Goal: Task Accomplishment & Management: Use online tool/utility

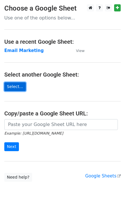
click at [13, 87] on link "Select..." at bounding box center [14, 86] width 21 height 9
click at [11, 90] on link "Select..." at bounding box center [14, 86] width 21 height 9
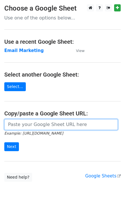
click at [35, 123] on input "url" at bounding box center [60, 124] width 113 height 11
paste input "https://docs.google.com/spreadsheets/d/1kSmxoDxuJITOqvo5h-3wv1s7991VGmOm_bED7sV…"
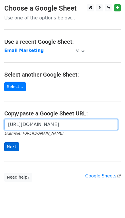
type input "https://docs.google.com/spreadsheets/d/1kSmxoDxuJITOqvo5h-3wv1s7991VGmOm_bED7sV…"
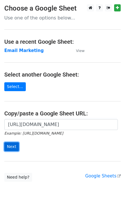
click at [12, 145] on input "Next" at bounding box center [11, 146] width 15 height 9
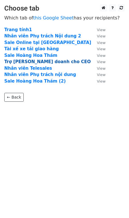
click at [32, 62] on strong "Trợ [PERSON_NAME] doanh cho CEO" at bounding box center [47, 61] width 87 height 5
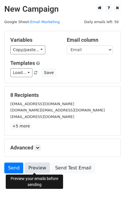
click at [38, 169] on link "Preview" at bounding box center [37, 168] width 25 height 11
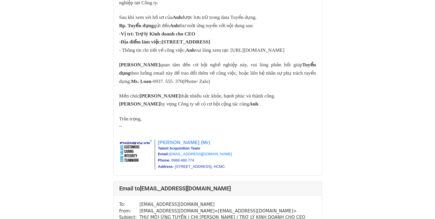
scroll to position [400, 0]
